Goal: Task Accomplishment & Management: Complete application form

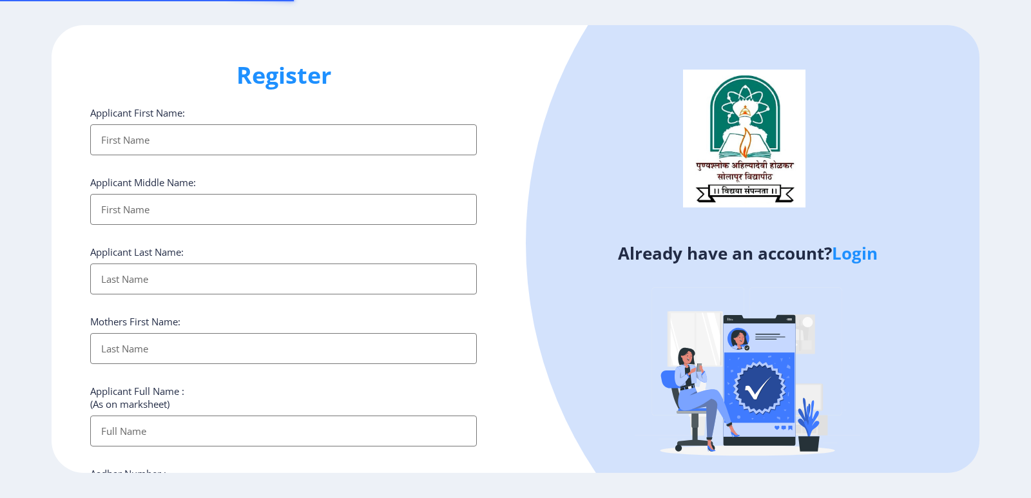
select select
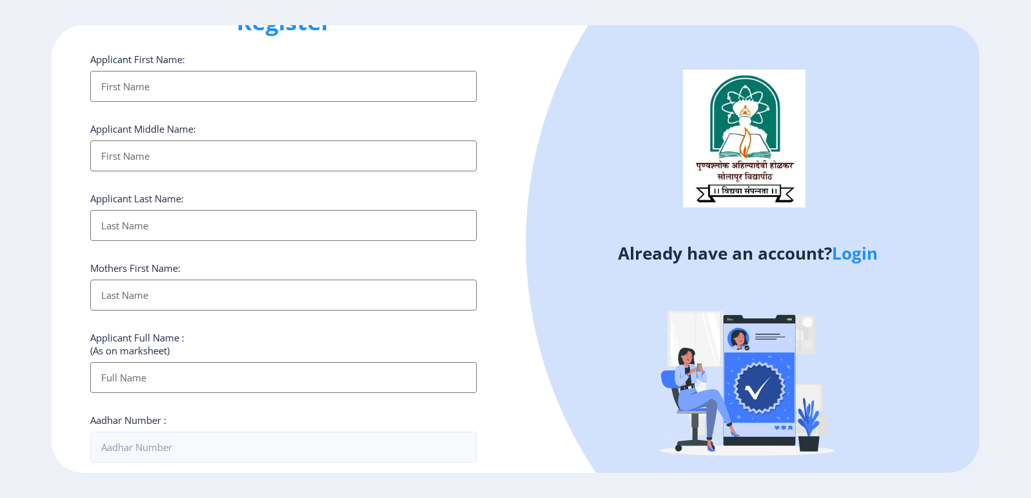
scroll to position [448, 0]
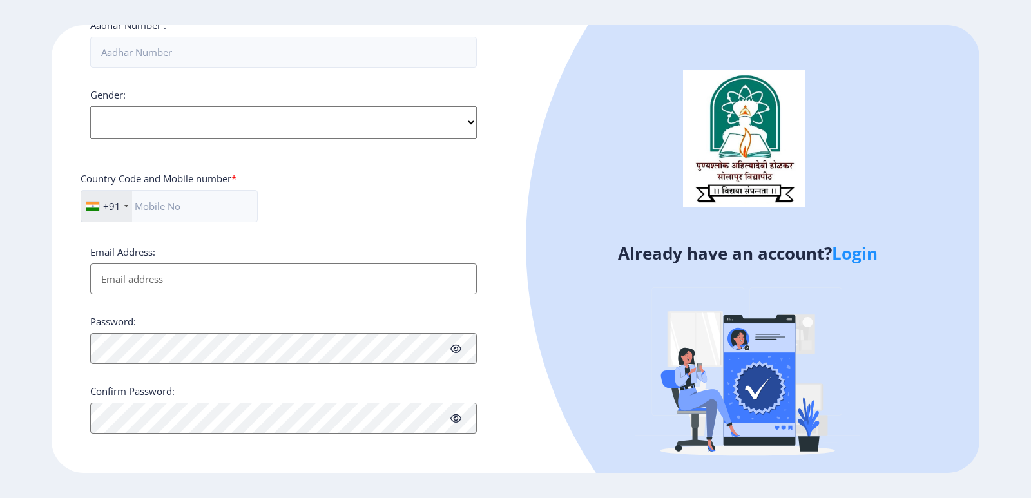
click at [857, 252] on link "Login" at bounding box center [855, 253] width 46 height 23
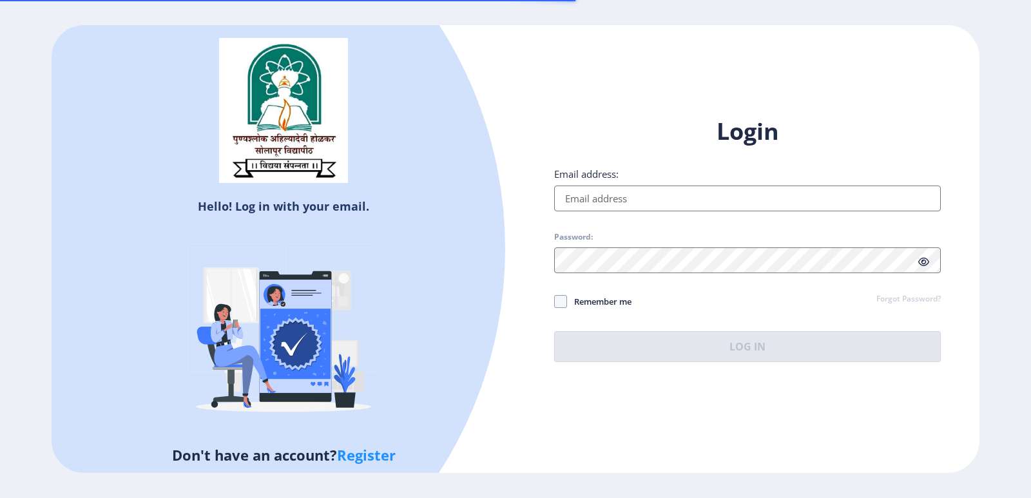
click at [635, 198] on input "Email address:" at bounding box center [747, 199] width 386 height 26
type input "[EMAIL_ADDRESS][DOMAIN_NAME]"
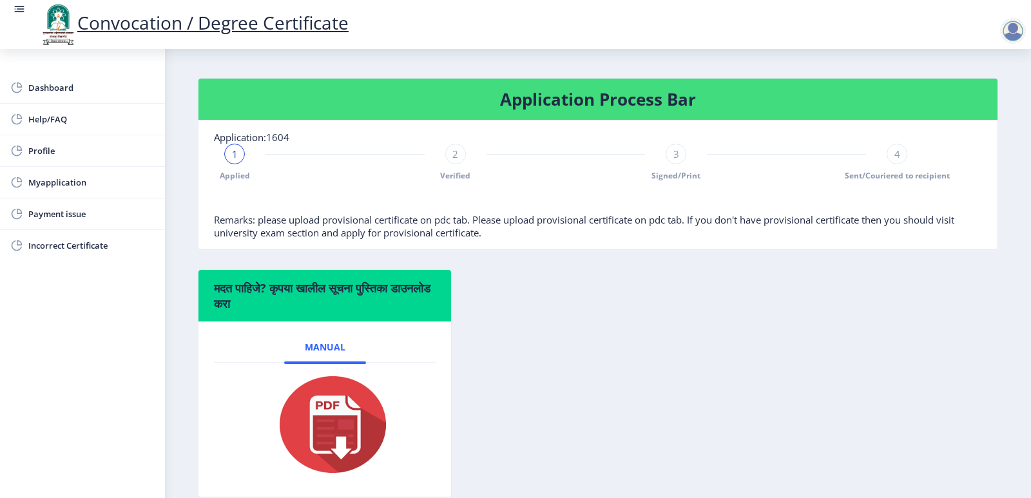
scroll to position [75, 0]
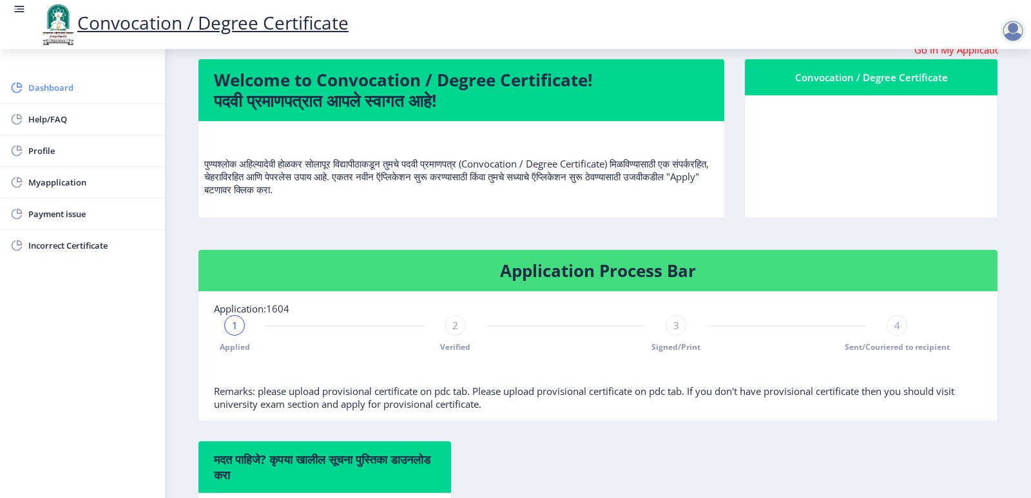
click at [47, 90] on span "Dashboard" at bounding box center [91, 87] width 126 height 15
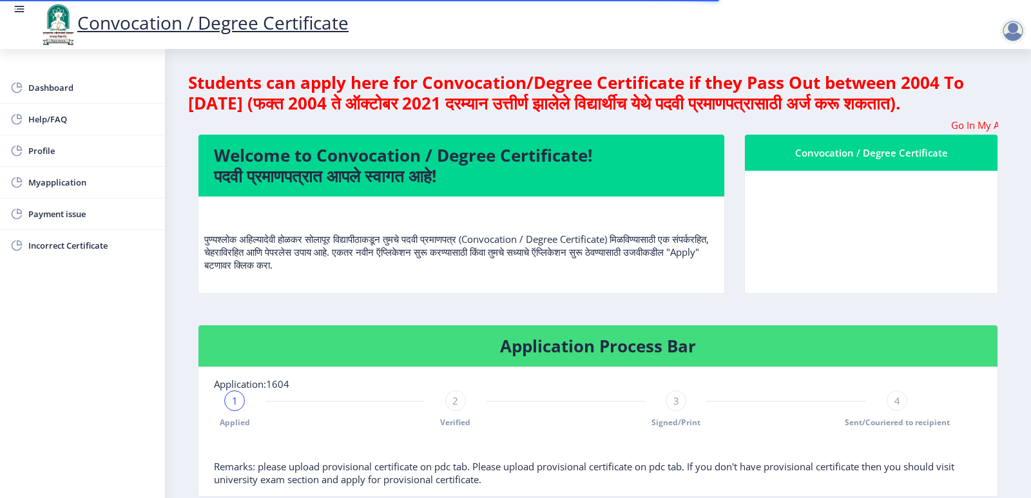
click at [235, 407] on span "1" at bounding box center [235, 400] width 6 height 13
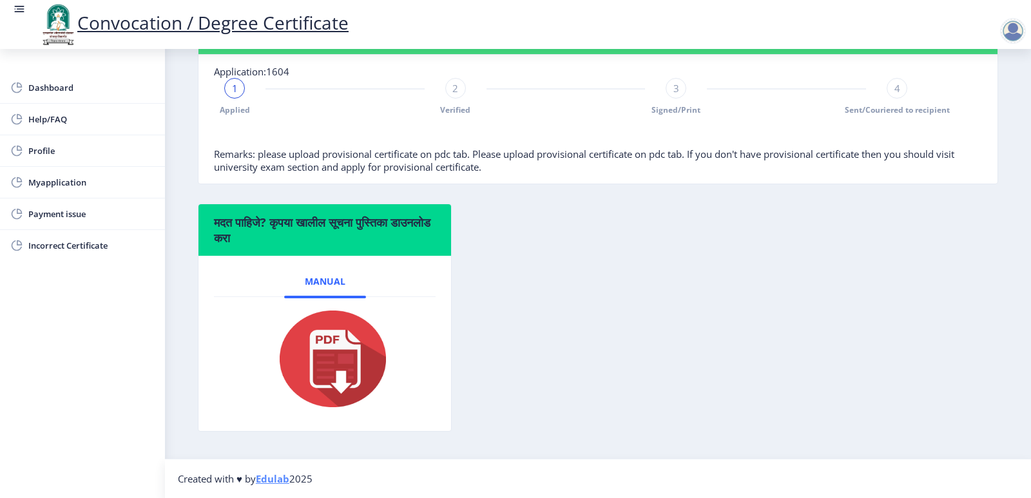
scroll to position [75, 0]
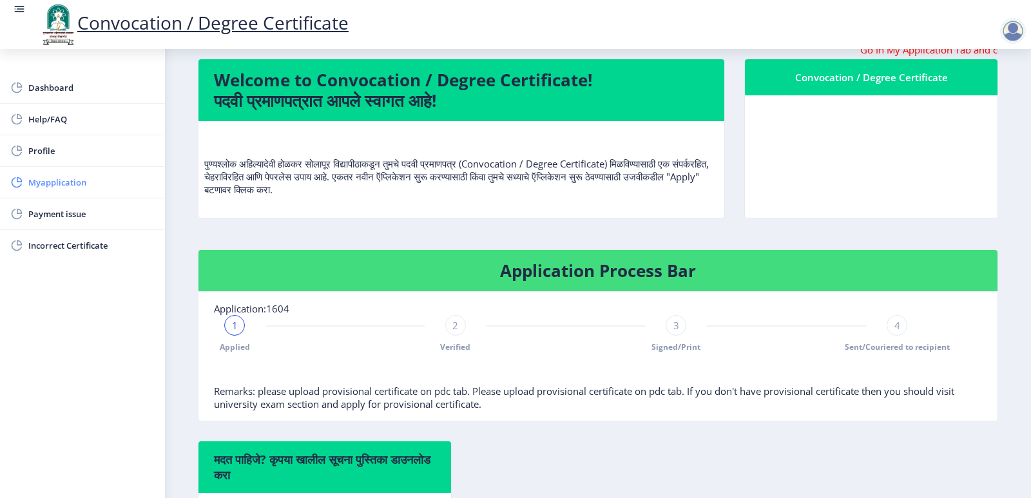
click at [75, 185] on span "Myapplication" at bounding box center [91, 182] width 126 height 15
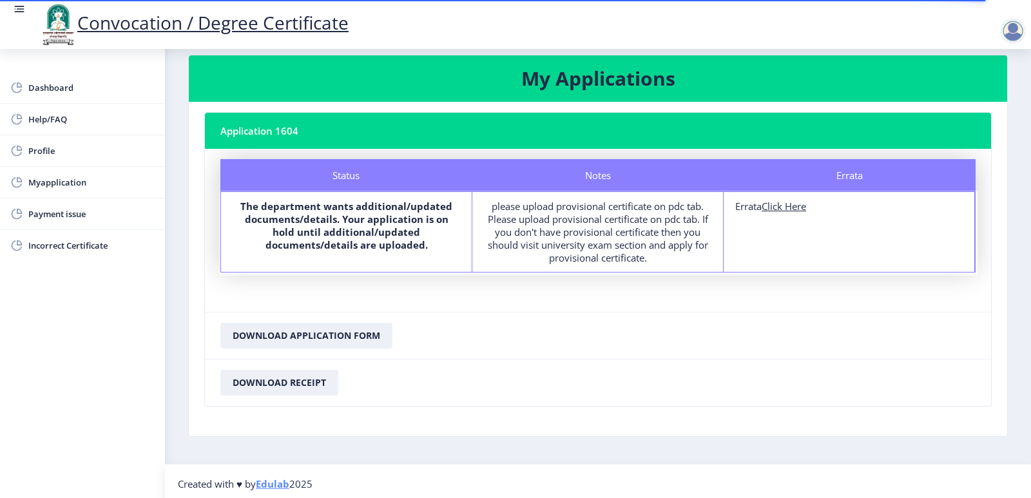
scroll to position [23, 0]
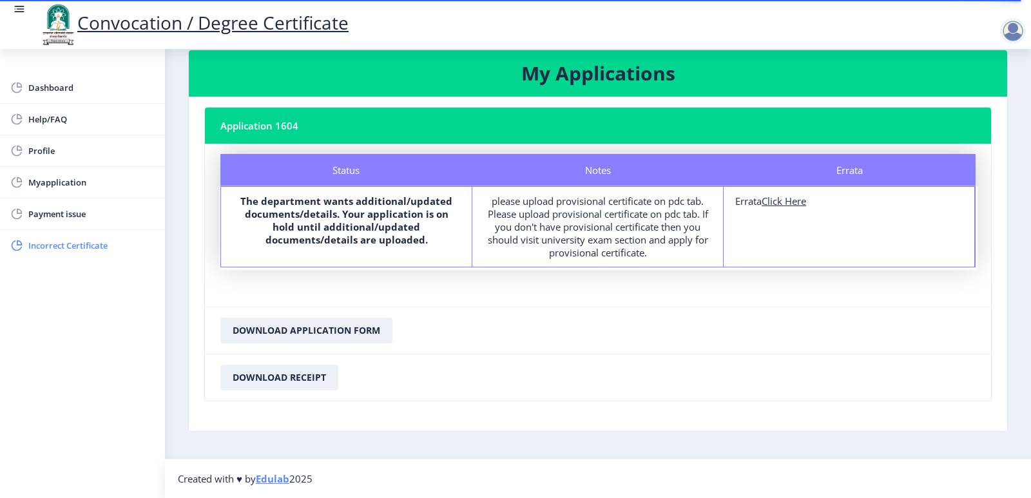
click at [56, 248] on span "Incorrect Certificate" at bounding box center [91, 245] width 126 height 15
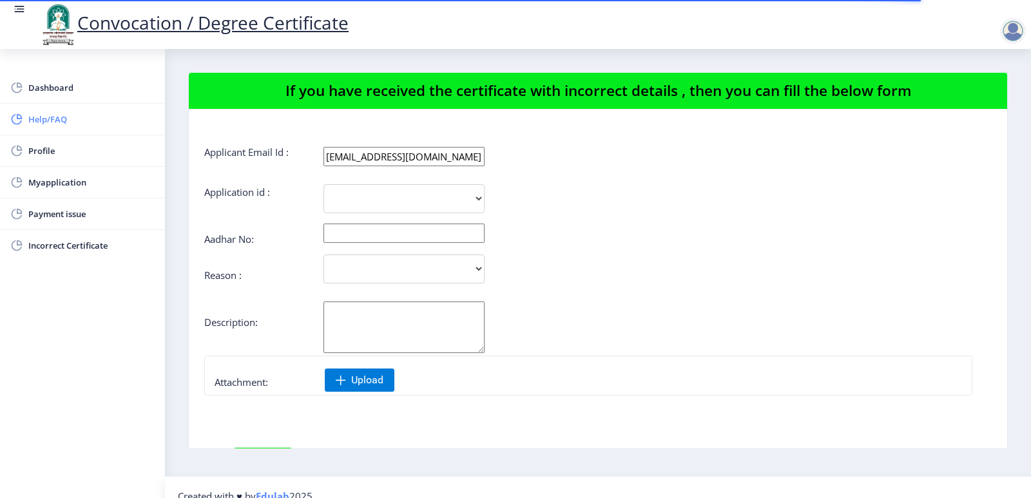
click at [47, 119] on span "Help/FAQ" at bounding box center [91, 118] width 126 height 15
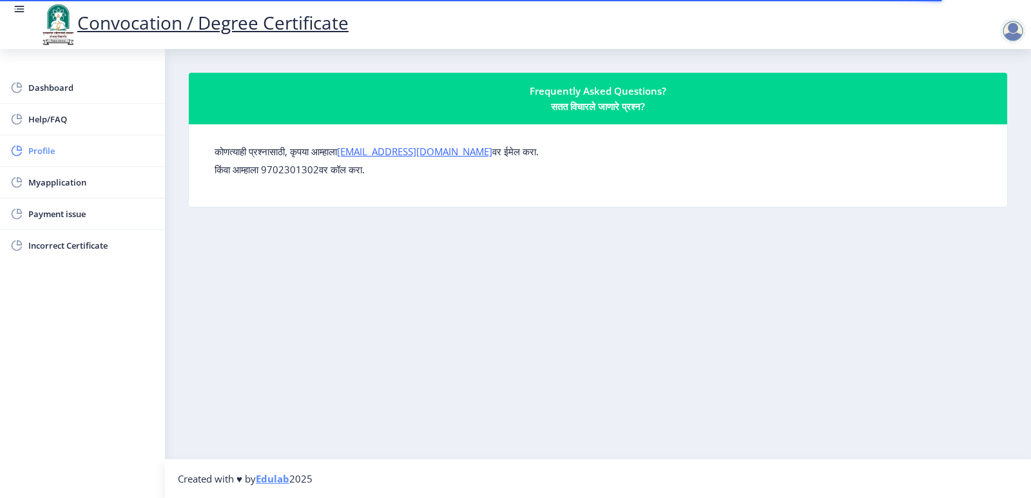
click at [33, 150] on span "Profile" at bounding box center [91, 150] width 126 height 15
select select
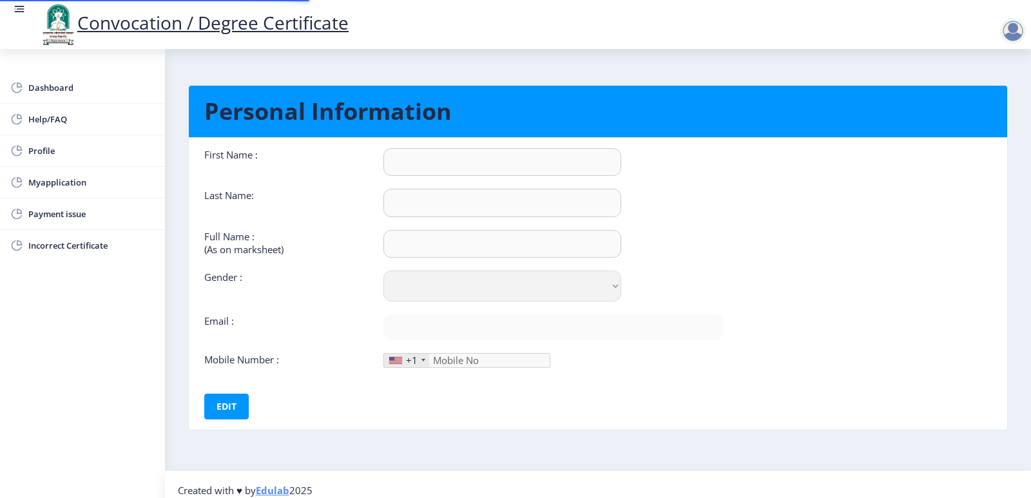
type input "[PERSON_NAME]"
type input "Pathan"
type input "PATHAN [PERSON_NAME]"
select select "[DEMOGRAPHIC_DATA]"
type input "[EMAIL_ADDRESS][DOMAIN_NAME]"
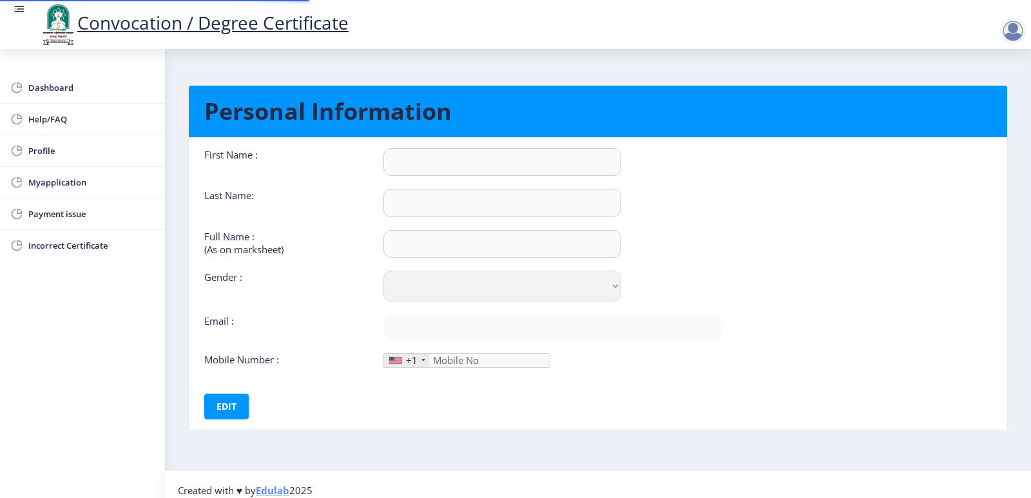
type input "9028424642"
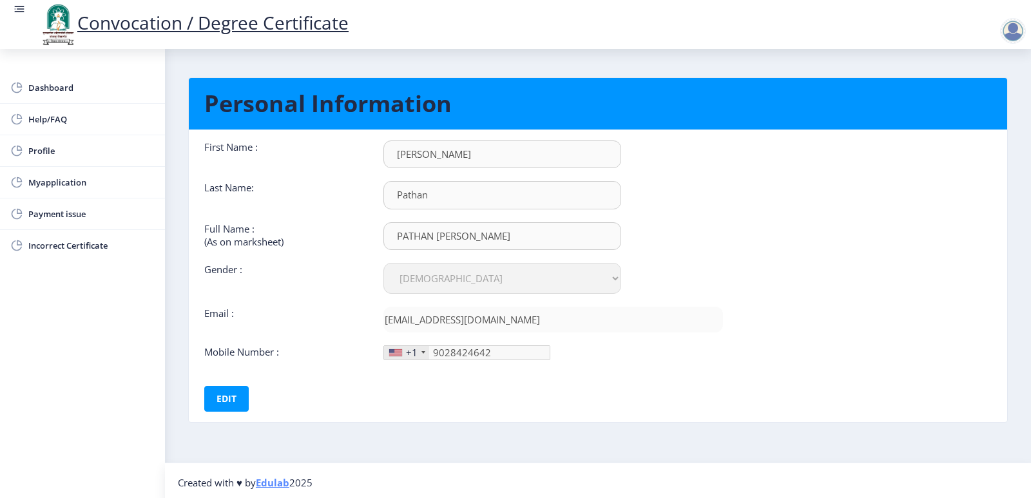
scroll to position [12, 0]
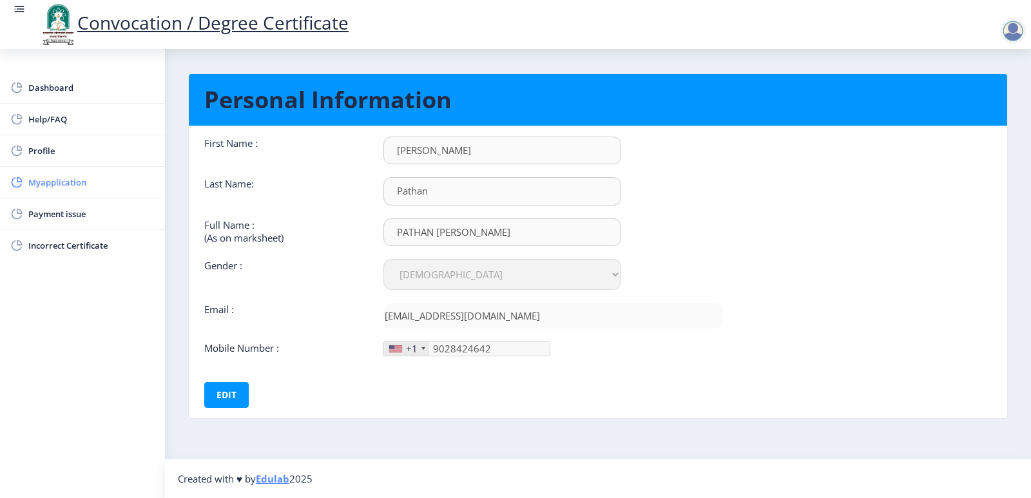
click at [33, 191] on link "Myapplication" at bounding box center [82, 182] width 165 height 31
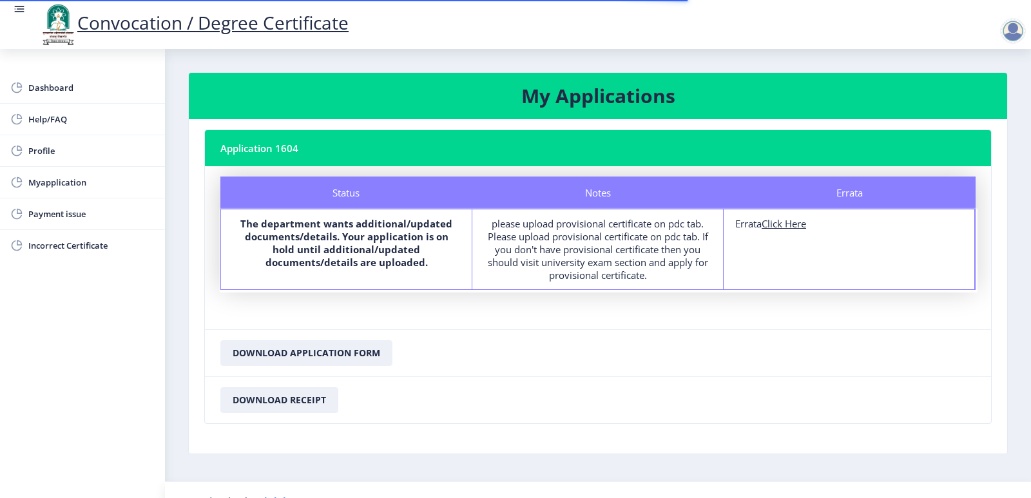
click at [432, 200] on div "Status" at bounding box center [346, 192] width 252 height 32
click at [1012, 30] on div at bounding box center [1013, 31] width 26 height 26
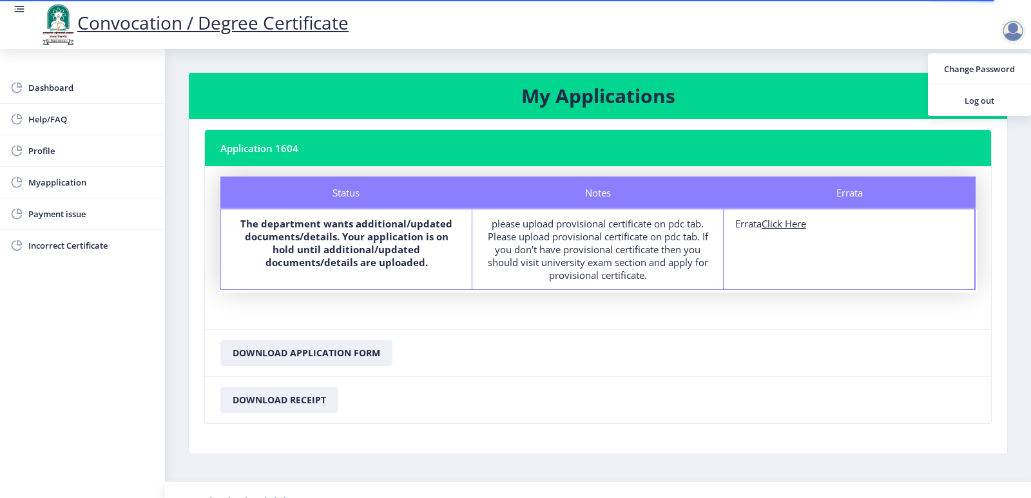
click at [775, 412] on nb-card-footer "Download Receipt" at bounding box center [598, 399] width 786 height 47
click at [752, 225] on div "Errata Click Here" at bounding box center [848, 223] width 227 height 13
click at [777, 226] on u "Click Here" at bounding box center [783, 223] width 44 height 13
select select
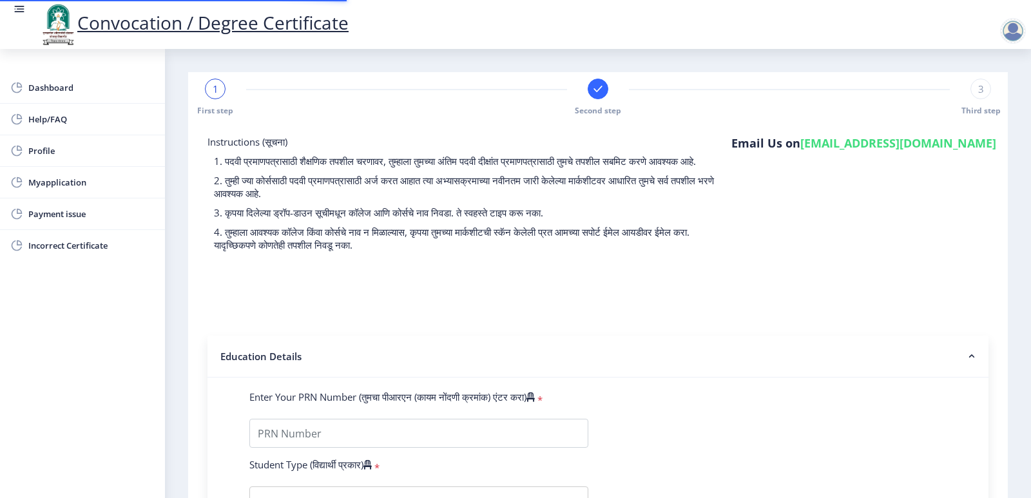
type input "0900001590"
select select "Regular"
select select "2012"
select select
select select "FIRST CLASS WITH DISTINCTION"
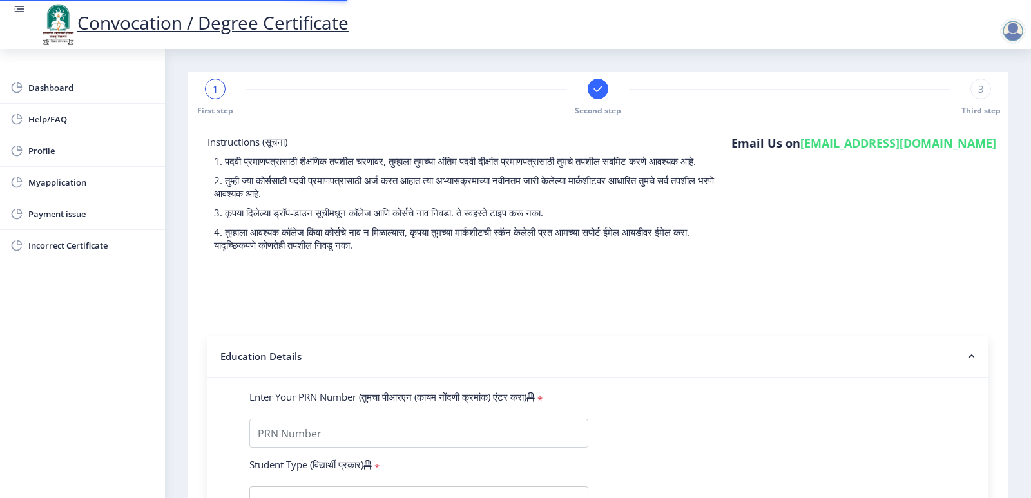
type input "19754"
type input "Aarifa"
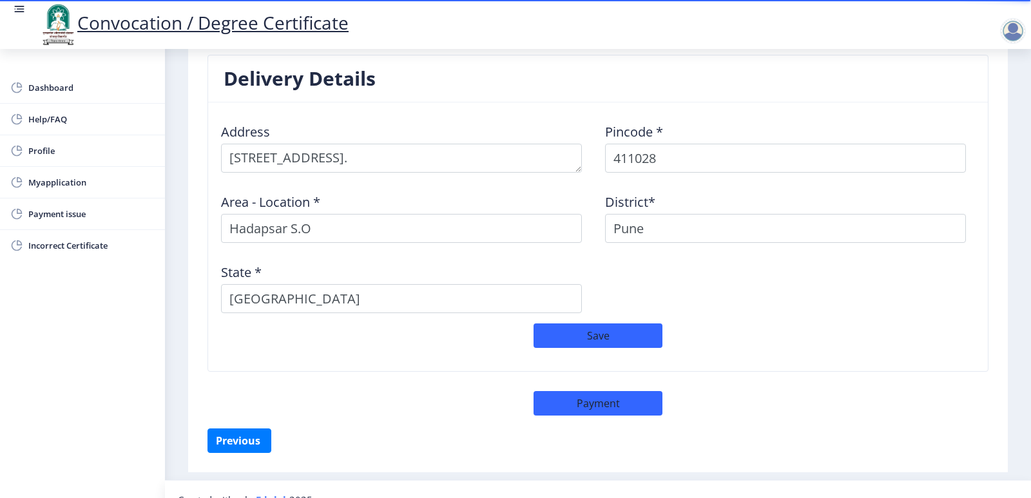
scroll to position [1052, 0]
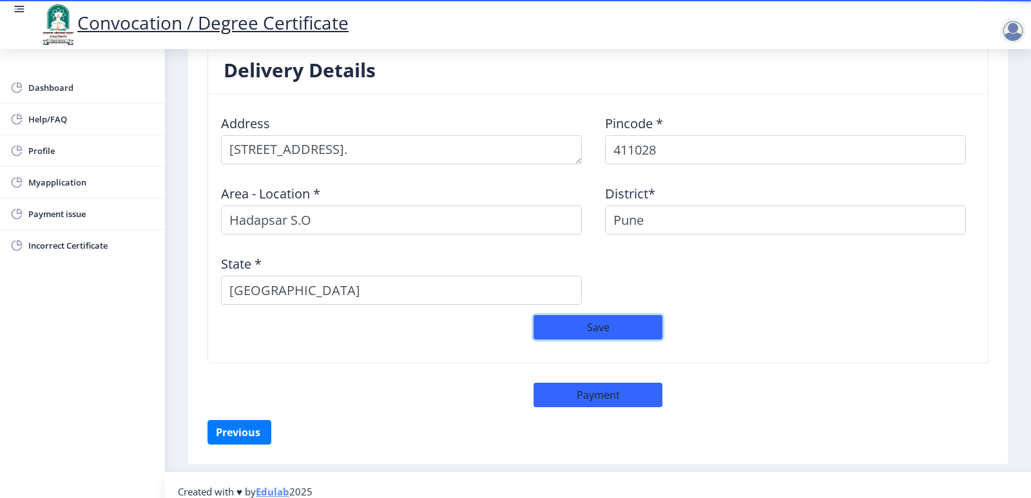
click at [606, 315] on button "Save" at bounding box center [597, 327] width 129 height 24
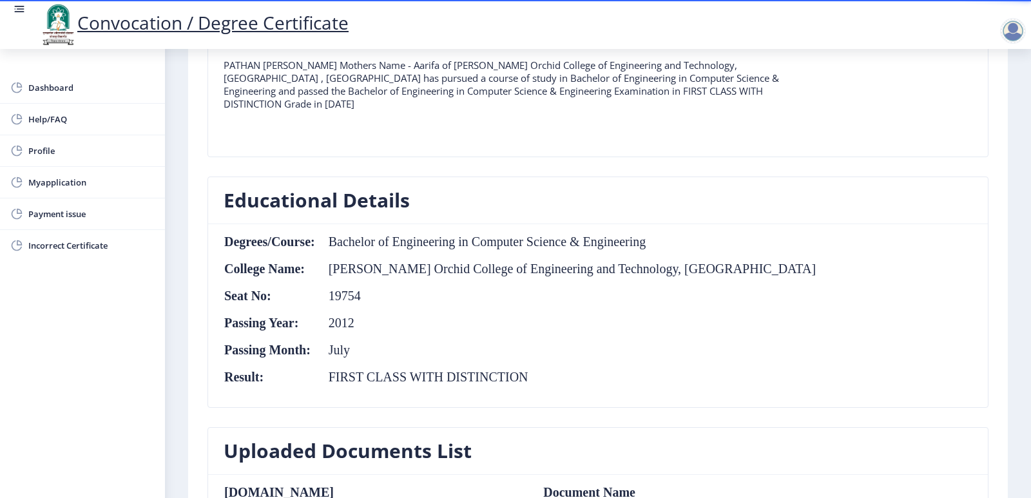
scroll to position [86, 0]
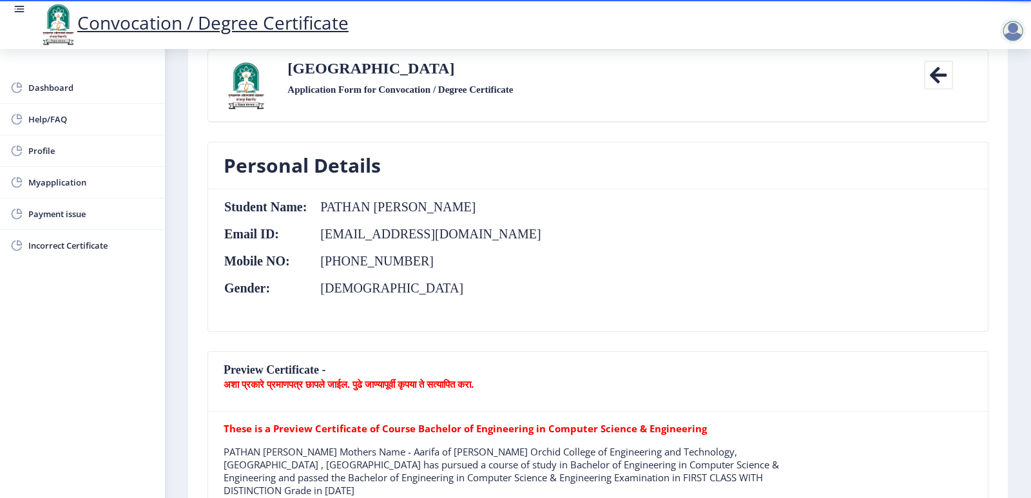
click at [924, 69] on icon at bounding box center [938, 75] width 29 height 29
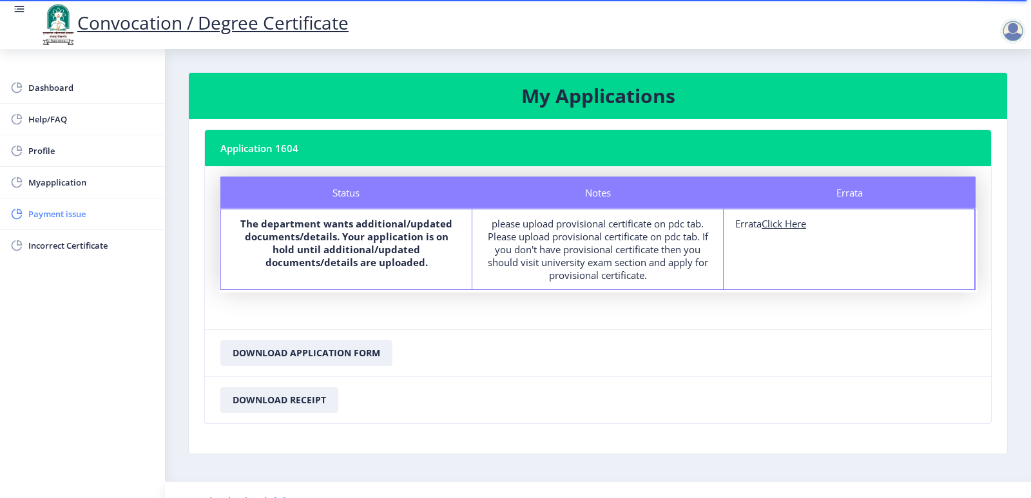
click at [41, 218] on span "Payment issue" at bounding box center [91, 213] width 126 height 15
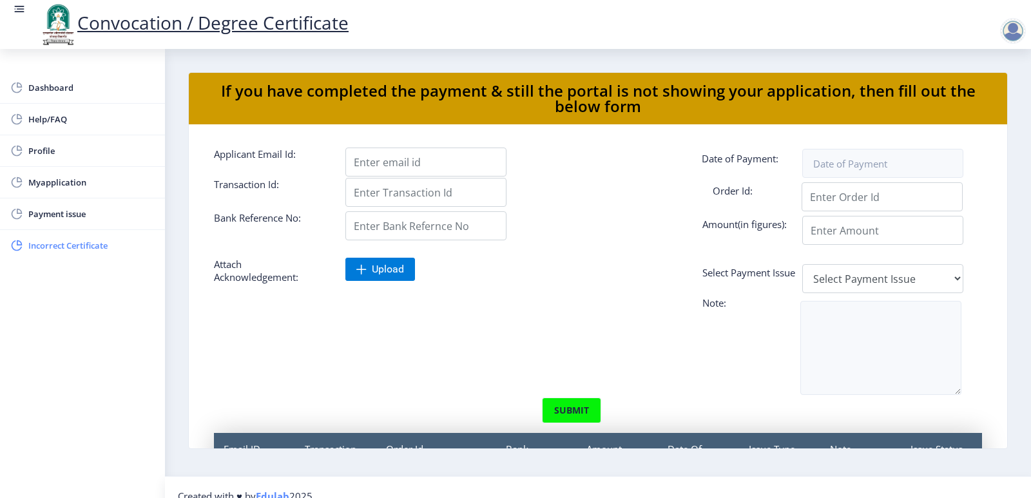
click at [57, 246] on span "Incorrect Certificate" at bounding box center [91, 245] width 126 height 15
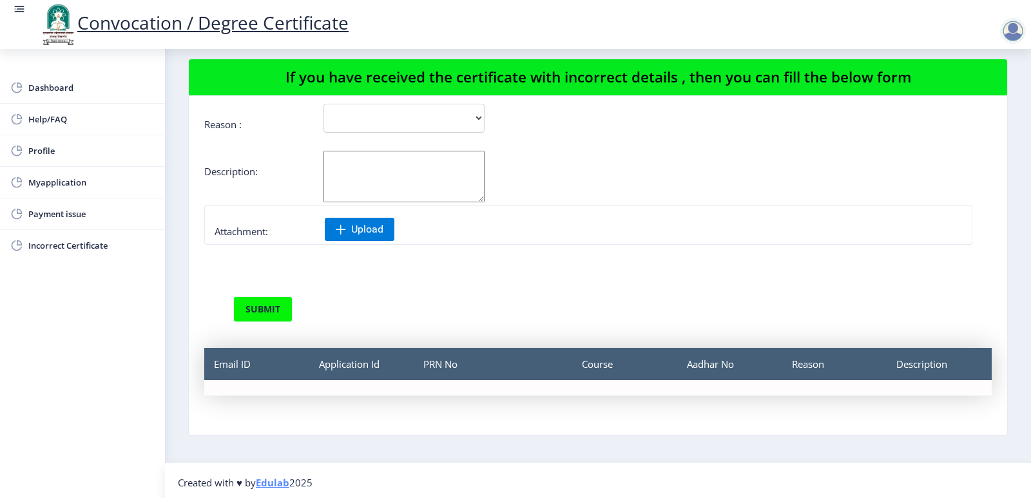
scroll to position [17, 0]
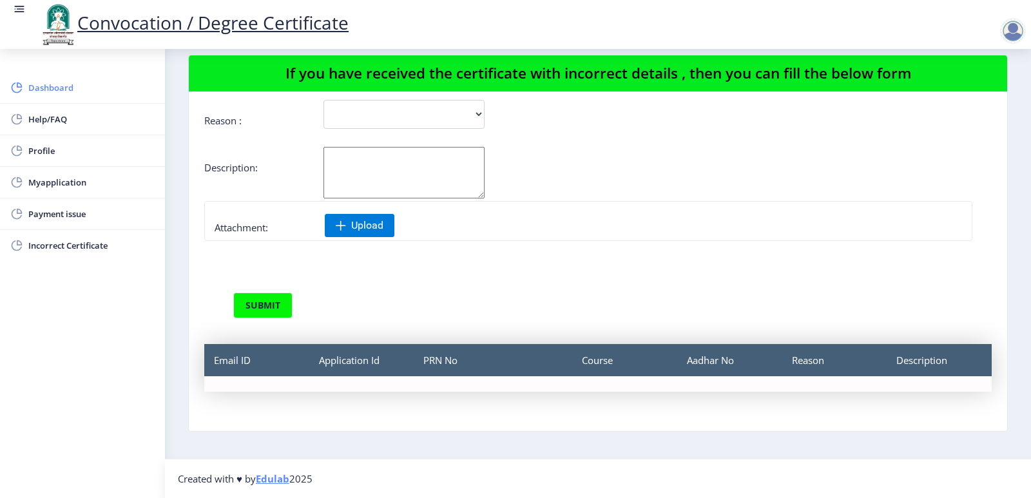
click at [39, 90] on span "Dashboard" at bounding box center [91, 87] width 126 height 15
